Goal: Find contact information: Find contact information

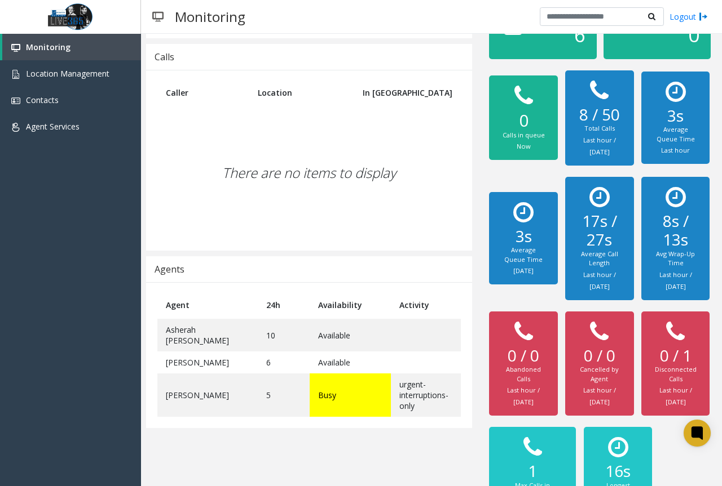
scroll to position [155, 0]
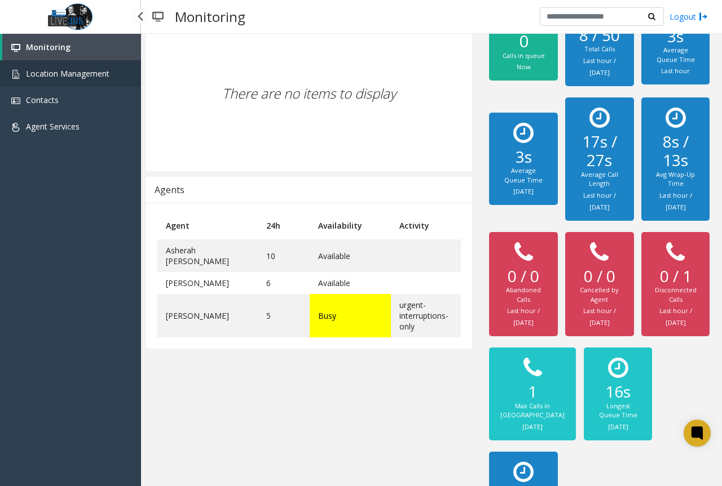
click at [56, 69] on span "Location Management" at bounding box center [67, 73] width 83 height 11
click at [77, 85] on link "Location Management" at bounding box center [70, 73] width 141 height 26
click at [86, 81] on link "Location Management" at bounding box center [70, 73] width 141 height 26
click at [96, 73] on span "Location Management" at bounding box center [67, 73] width 83 height 11
click at [81, 82] on link "Location Management" at bounding box center [70, 73] width 141 height 26
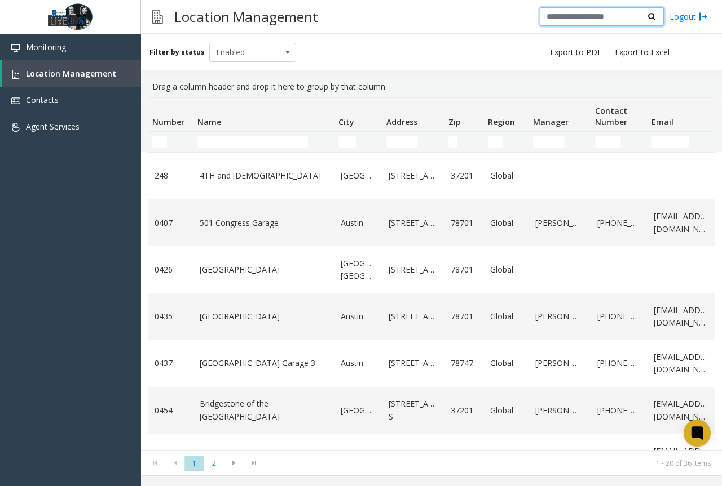
click at [589, 20] on input "text" at bounding box center [601, 16] width 124 height 19
type input "**********"
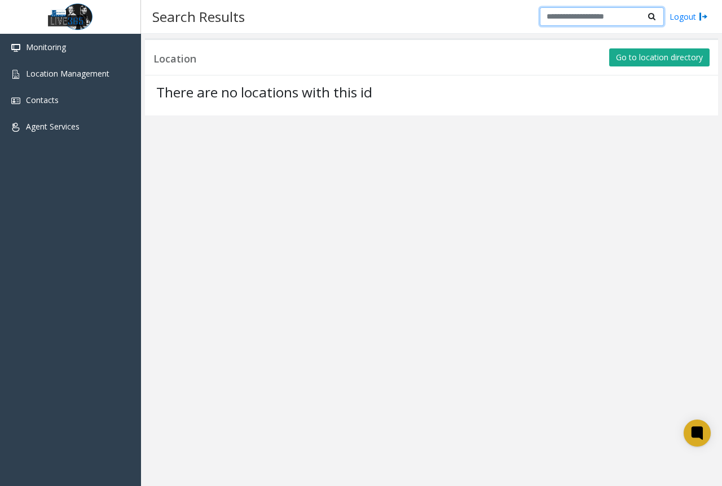
click at [624, 19] on input "text" at bounding box center [601, 16] width 124 height 19
click at [556, 15] on input "text" at bounding box center [601, 16] width 124 height 19
type input "**********"
click at [676, 53] on button "Go to location directory" at bounding box center [659, 57] width 100 height 18
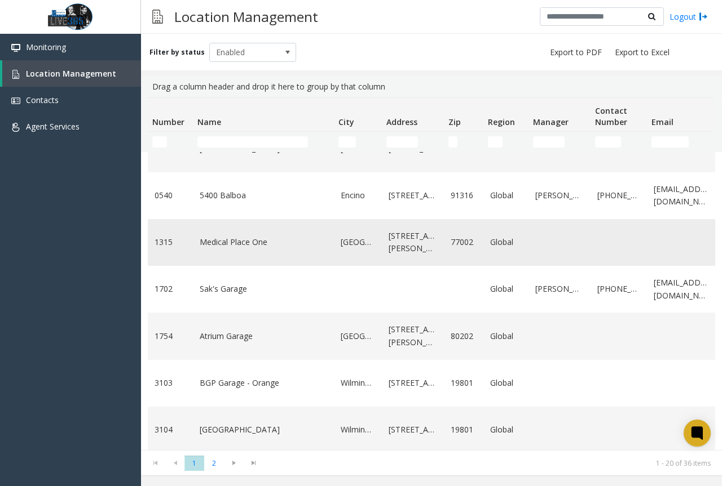
scroll to position [649, 0]
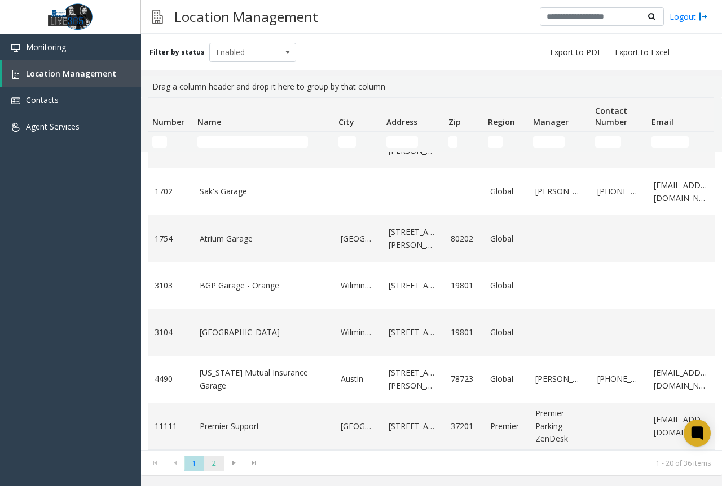
click at [215, 470] on span "2" at bounding box center [214, 463] width 20 height 15
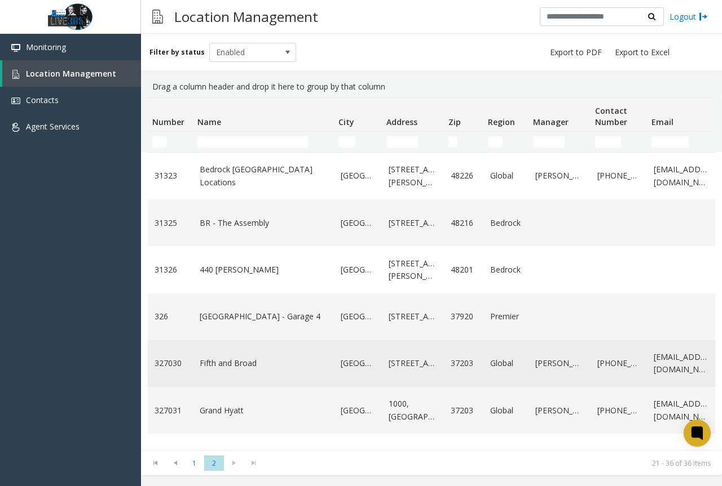
scroll to position [56, 0]
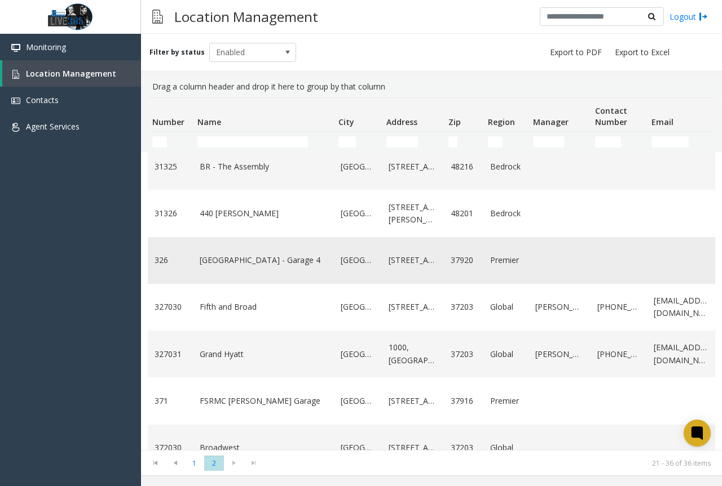
click at [311, 265] on link "[GEOGRAPHIC_DATA] - Garage 4" at bounding box center [263, 260] width 127 height 12
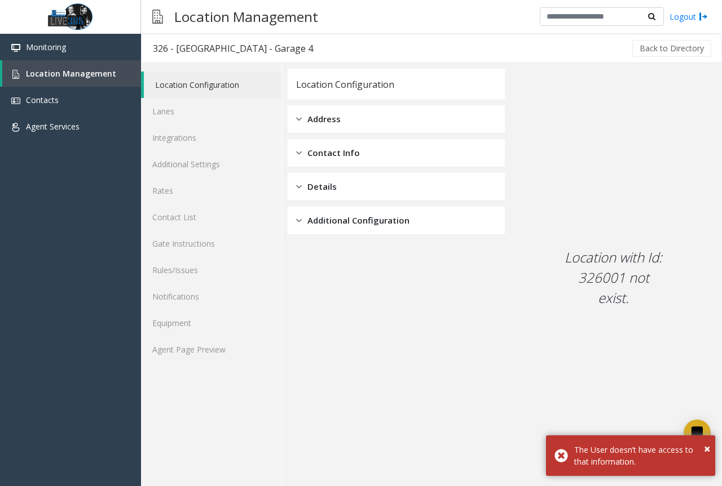
click at [318, 162] on div "Contact Info" at bounding box center [395, 153] width 217 height 28
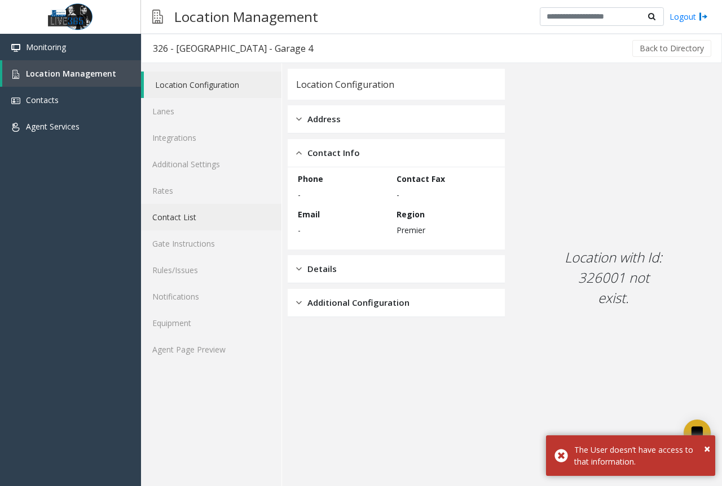
click at [182, 210] on link "Contact List" at bounding box center [211, 217] width 140 height 26
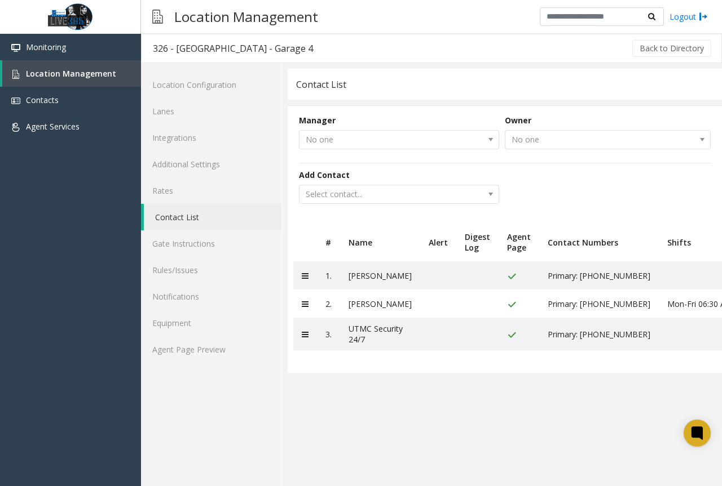
scroll to position [0, 54]
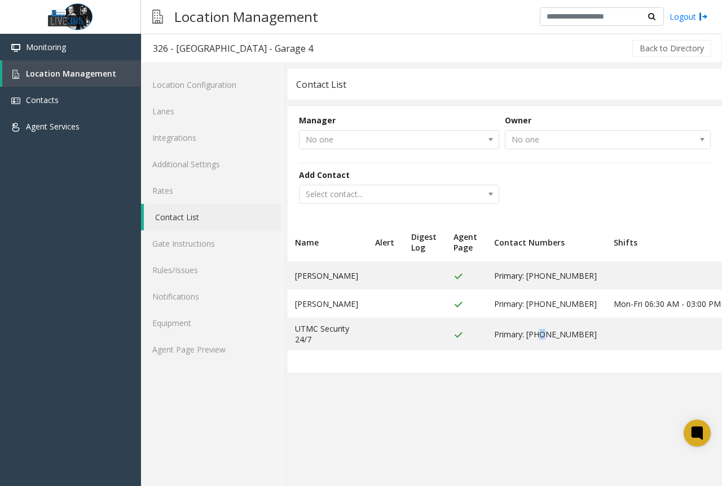
click at [503, 444] on app-contact-list "Contact List Manager No one Owner No one Add Contact Select contact... # Name A…" at bounding box center [504, 278] width 434 height 418
click at [494, 281] on span "Primary: [PHONE_NUMBER]" at bounding box center [545, 276] width 103 height 11
click at [494, 280] on span "Primary: [PHONE_NUMBER]" at bounding box center [545, 276] width 103 height 11
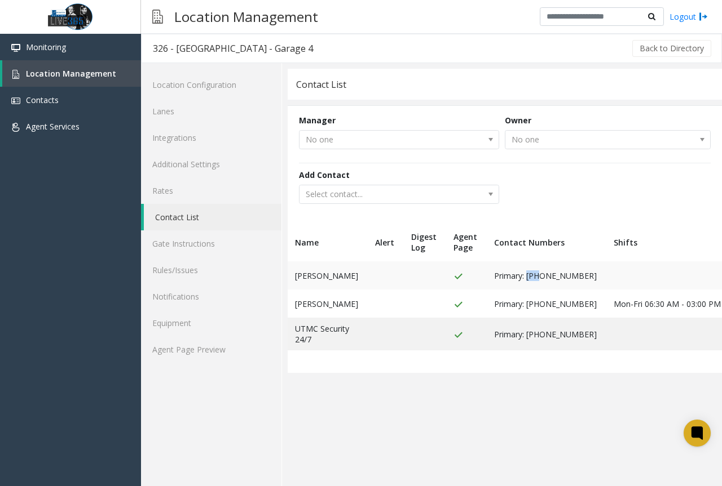
click at [497, 275] on span "Primary: [PHONE_NUMBER]" at bounding box center [545, 276] width 103 height 11
click at [494, 277] on span "Primary: [PHONE_NUMBER]" at bounding box center [545, 276] width 103 height 11
drag, startPoint x: 492, startPoint y: 277, endPoint x: 552, endPoint y: 283, distance: 60.6
click at [552, 283] on tr "1. [PERSON_NAME] Primary: [PHONE_NUMBER]" at bounding box center [507, 276] width 535 height 28
click at [472, 437] on app-contact-list "Contact List Manager No one Owner No one Add Contact Select contact... # Name A…" at bounding box center [504, 278] width 434 height 418
